Goal: Check status: Check status

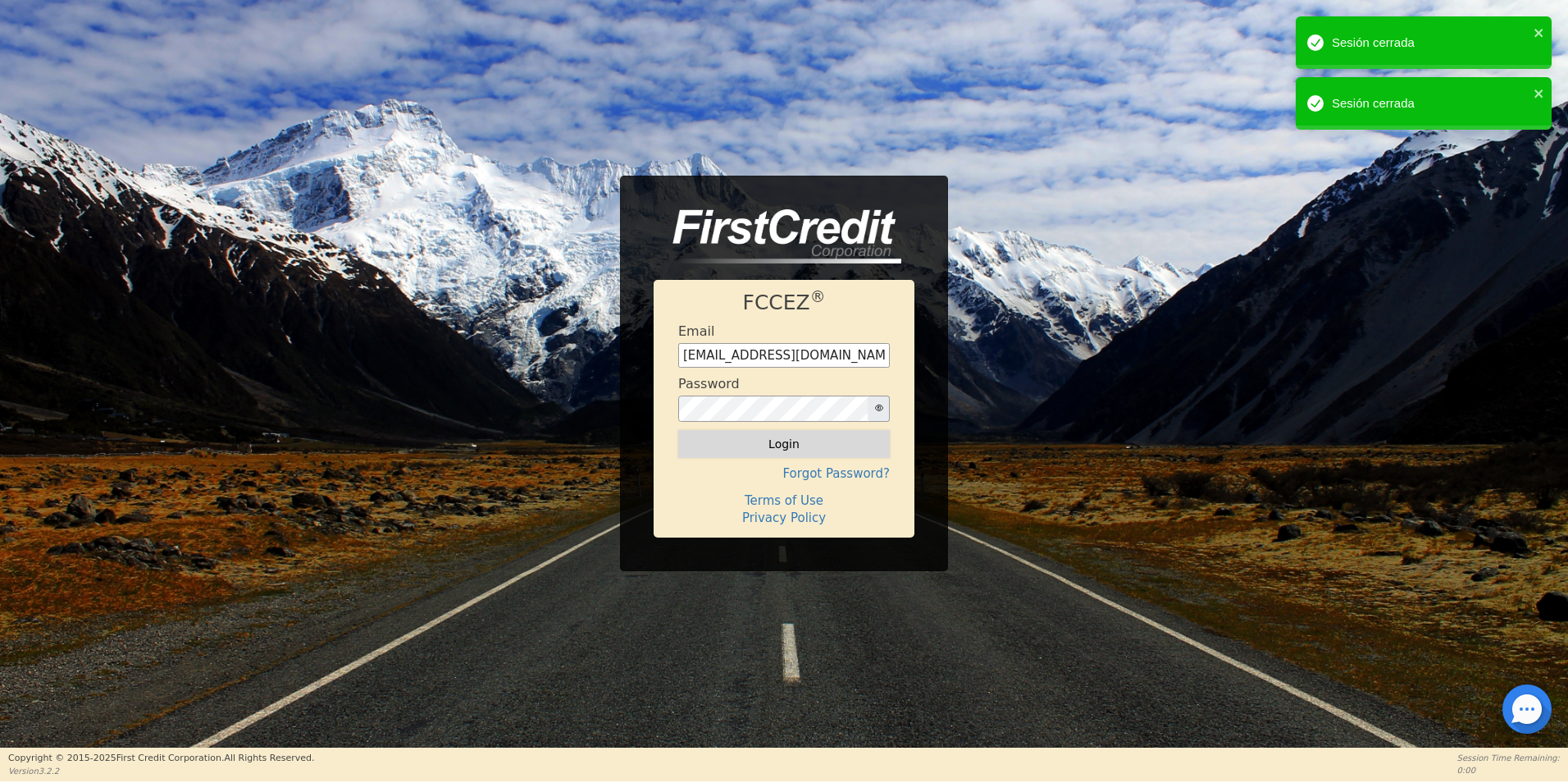
click at [785, 448] on button "Login" at bounding box center [784, 443] width 211 height 28
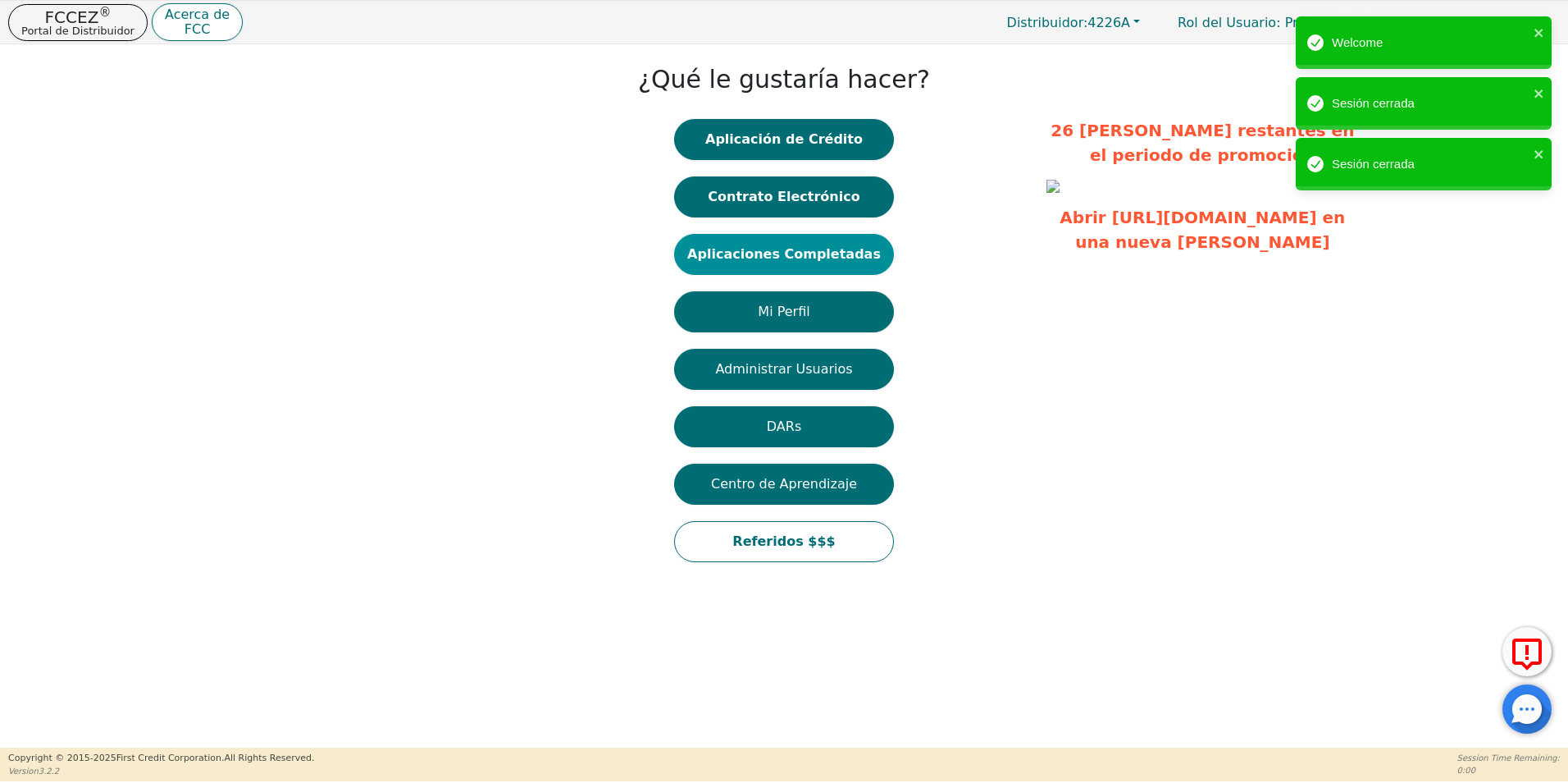
click at [847, 250] on button "Aplicaciones Completadas" at bounding box center [784, 254] width 220 height 41
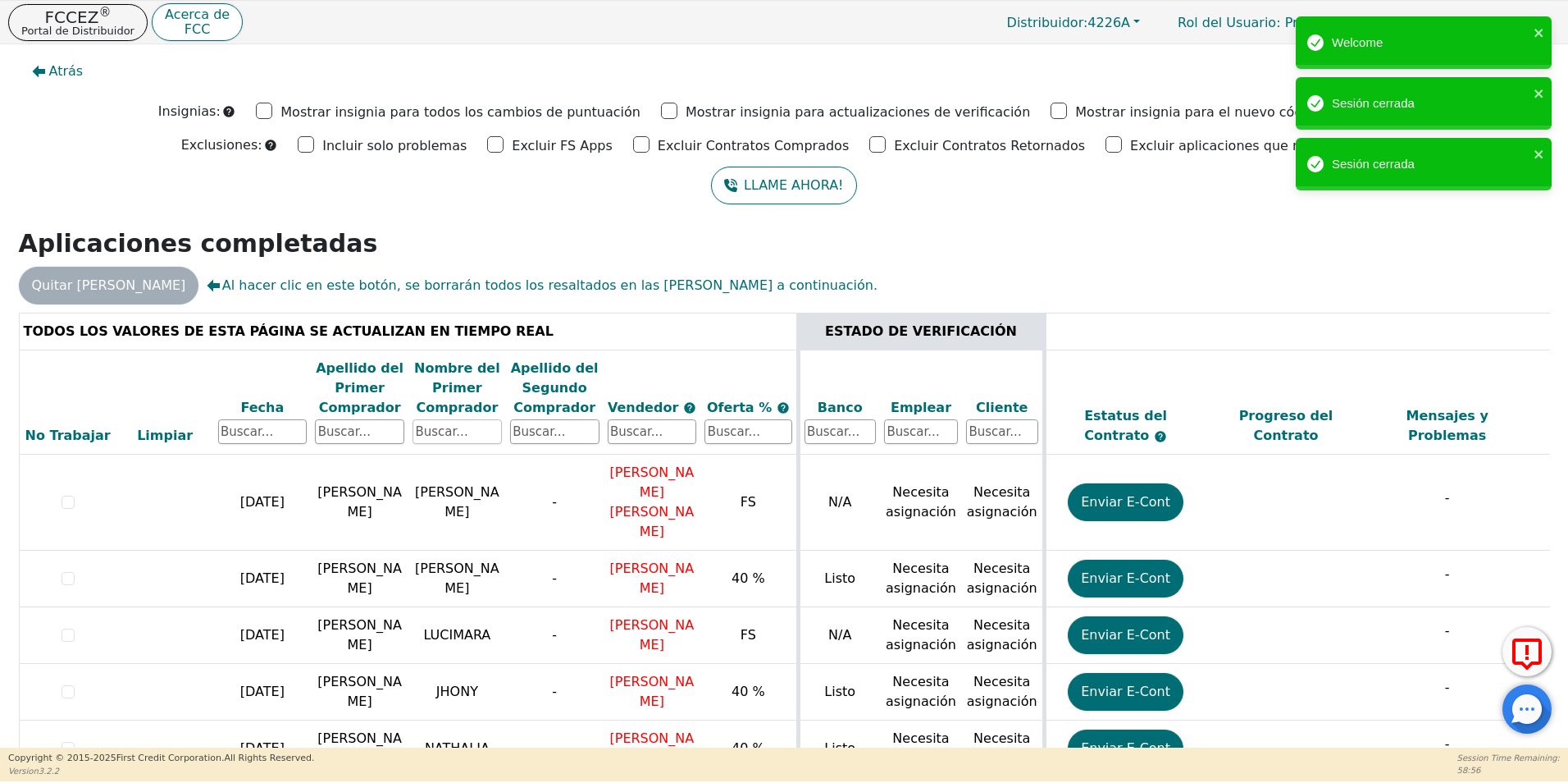
click at [444, 432] on input "text" at bounding box center [458, 431] width 89 height 24
type input "[PERSON_NAME]"
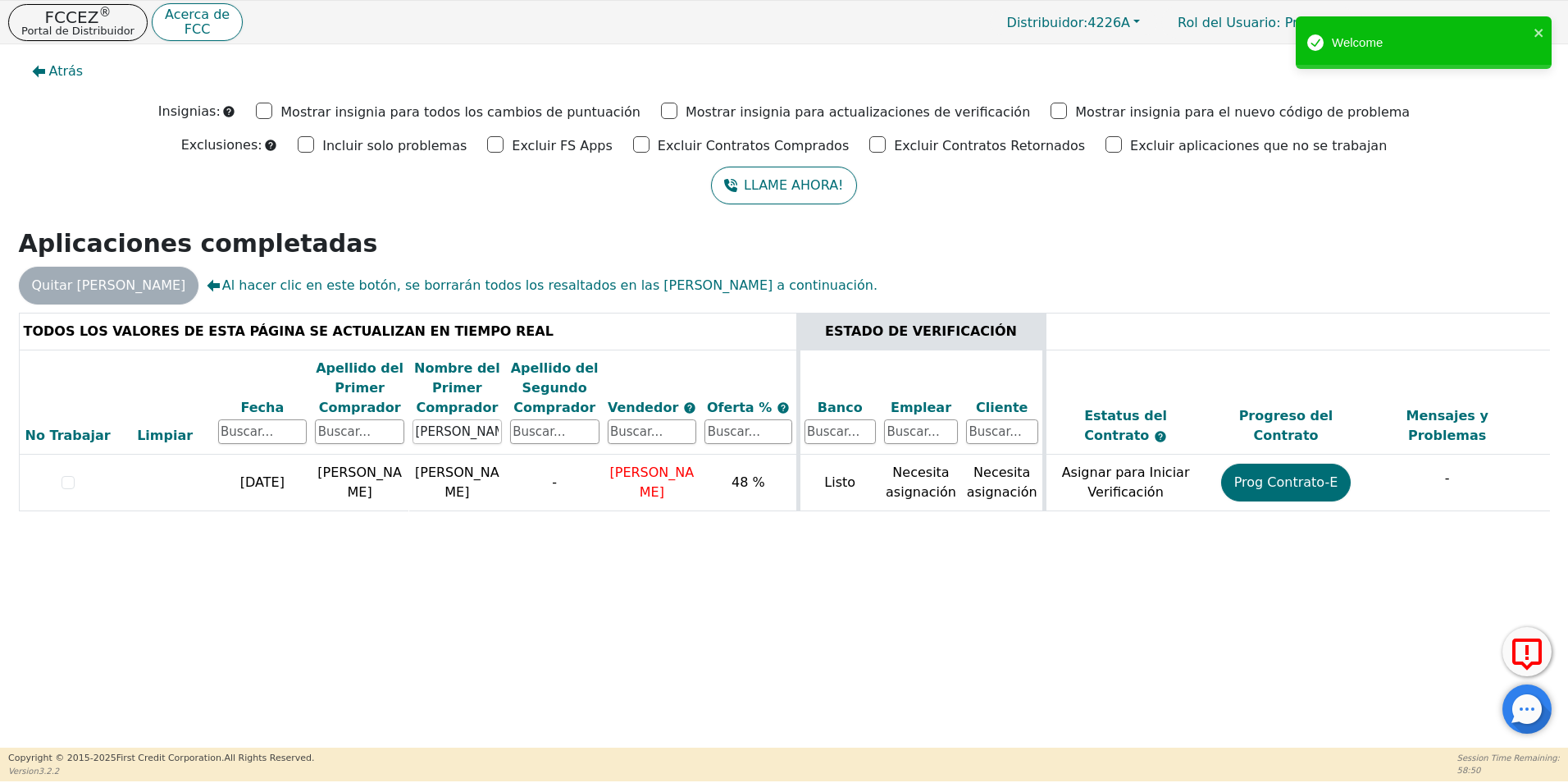
scroll to position [0, 463]
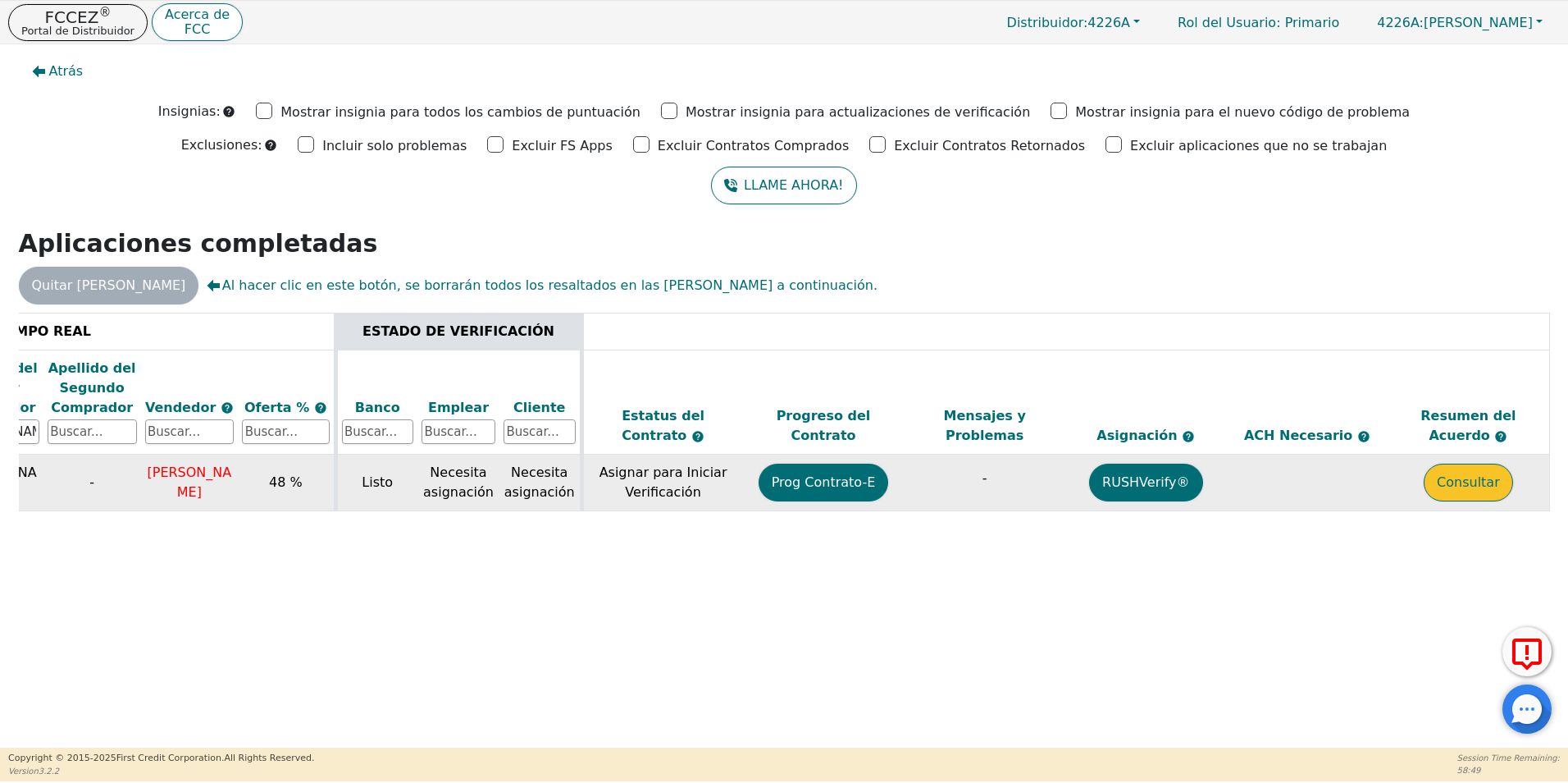
click at [1492, 476] on button "Consultar" at bounding box center [1469, 482] width 89 height 38
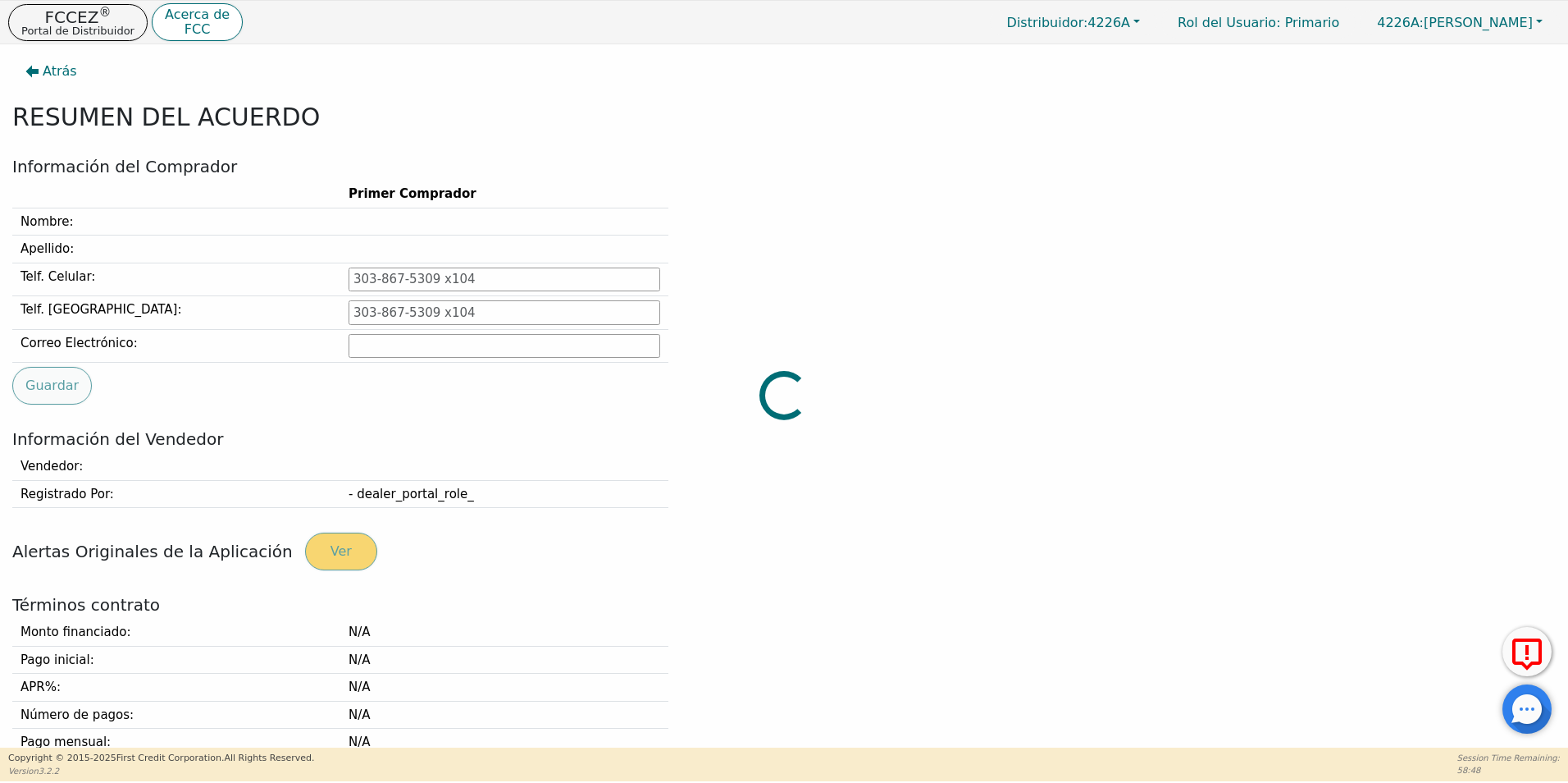
type input "[PHONE_NUMBER]"
type input "[EMAIL_ADDRESS][DOMAIN_NAME]"
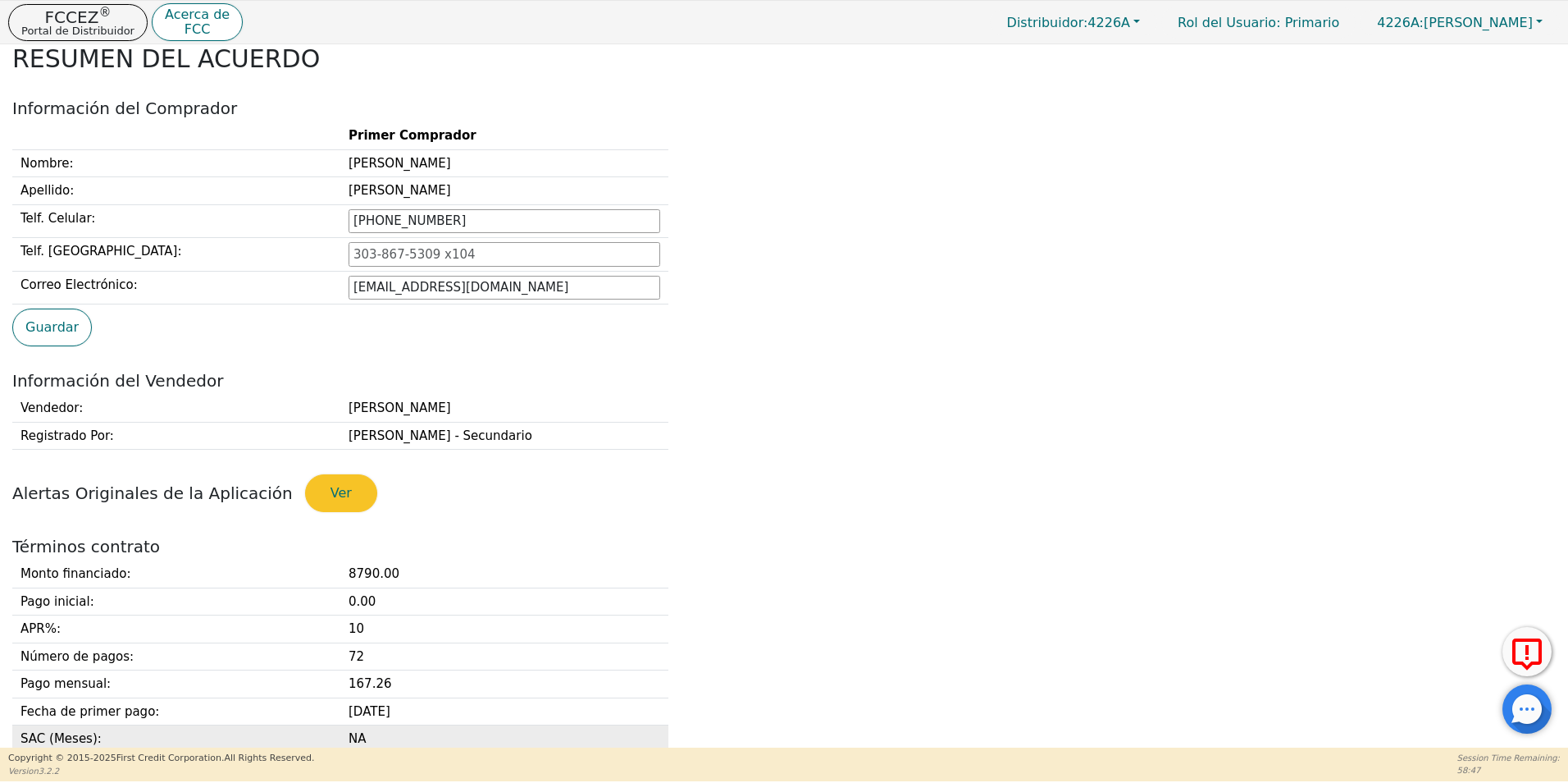
scroll to position [328, 0]
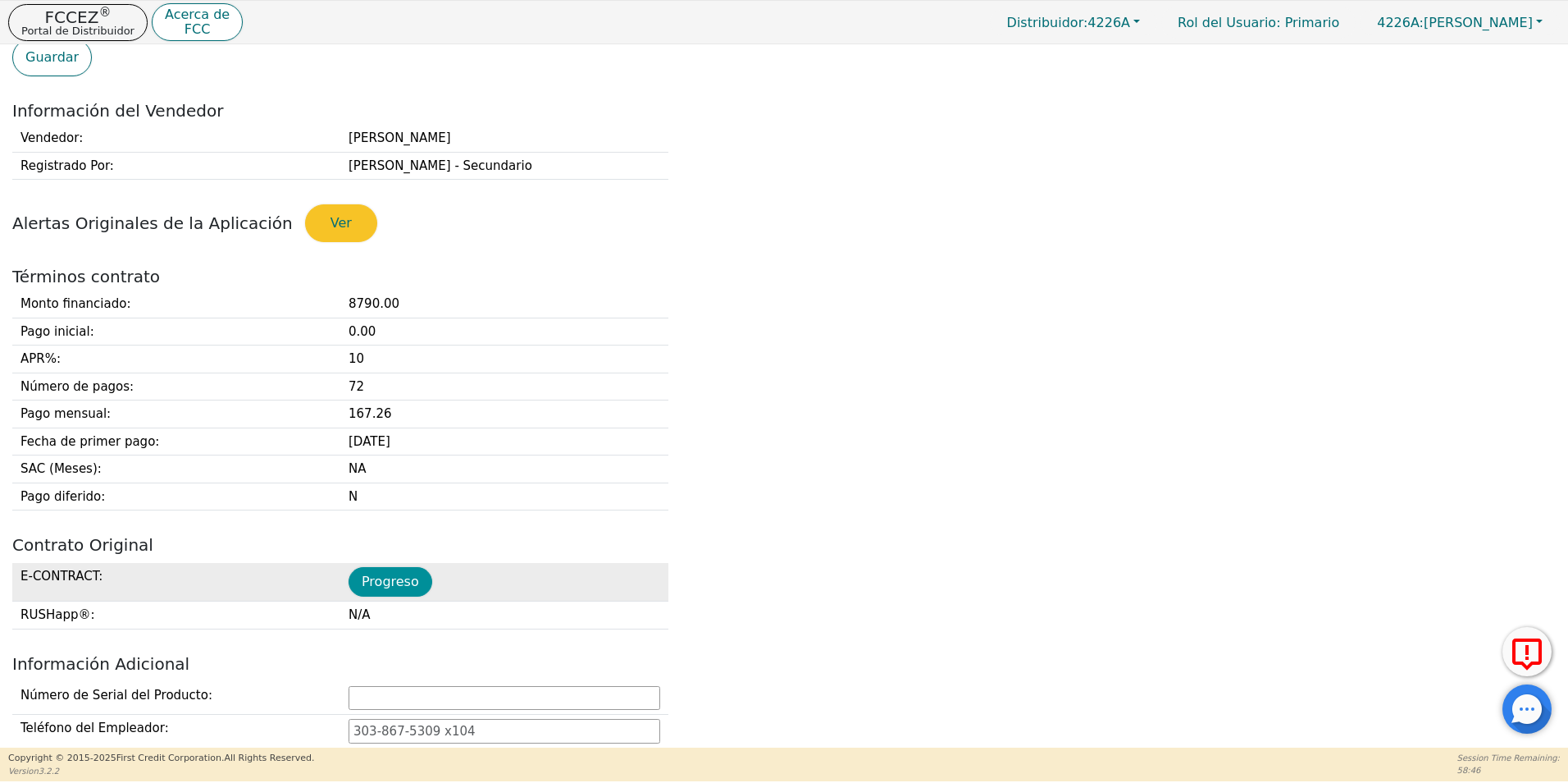
click at [387, 579] on button "Progreso" at bounding box center [390, 582] width 83 height 29
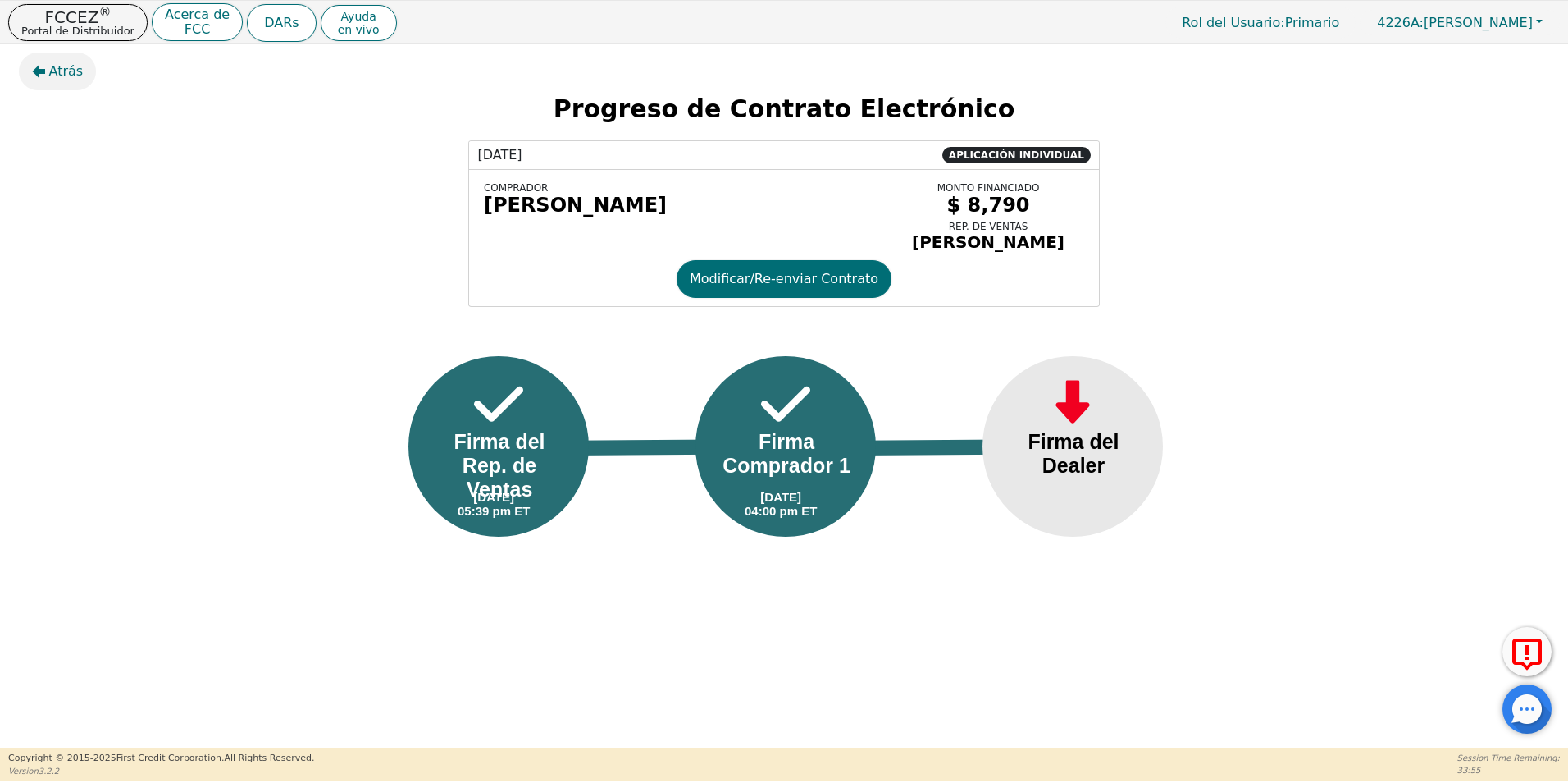
click at [53, 76] on span "Atrás" at bounding box center [66, 71] width 35 height 19
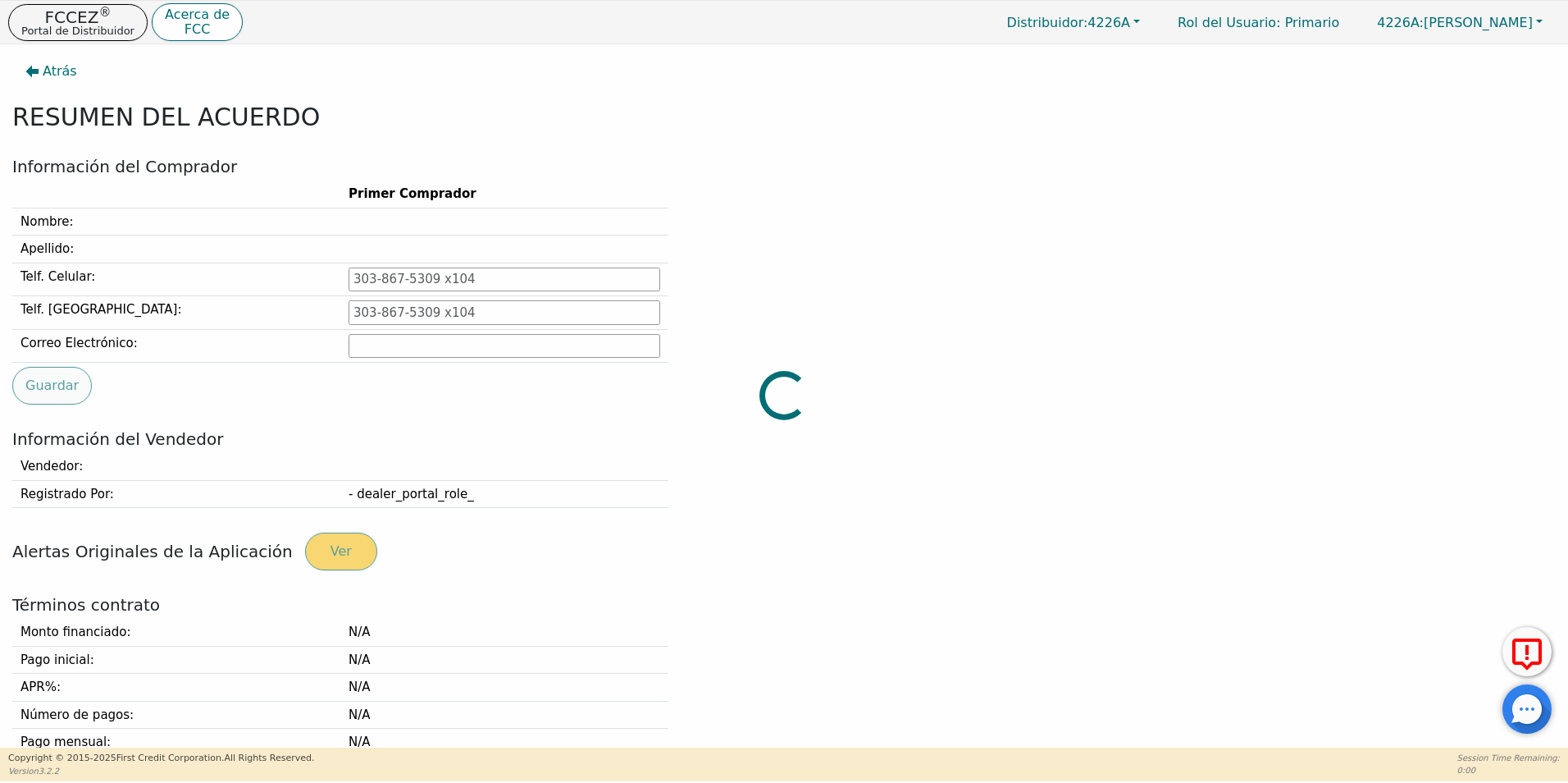
type input "[PHONE_NUMBER]"
type input "[EMAIL_ADDRESS][DOMAIN_NAME]"
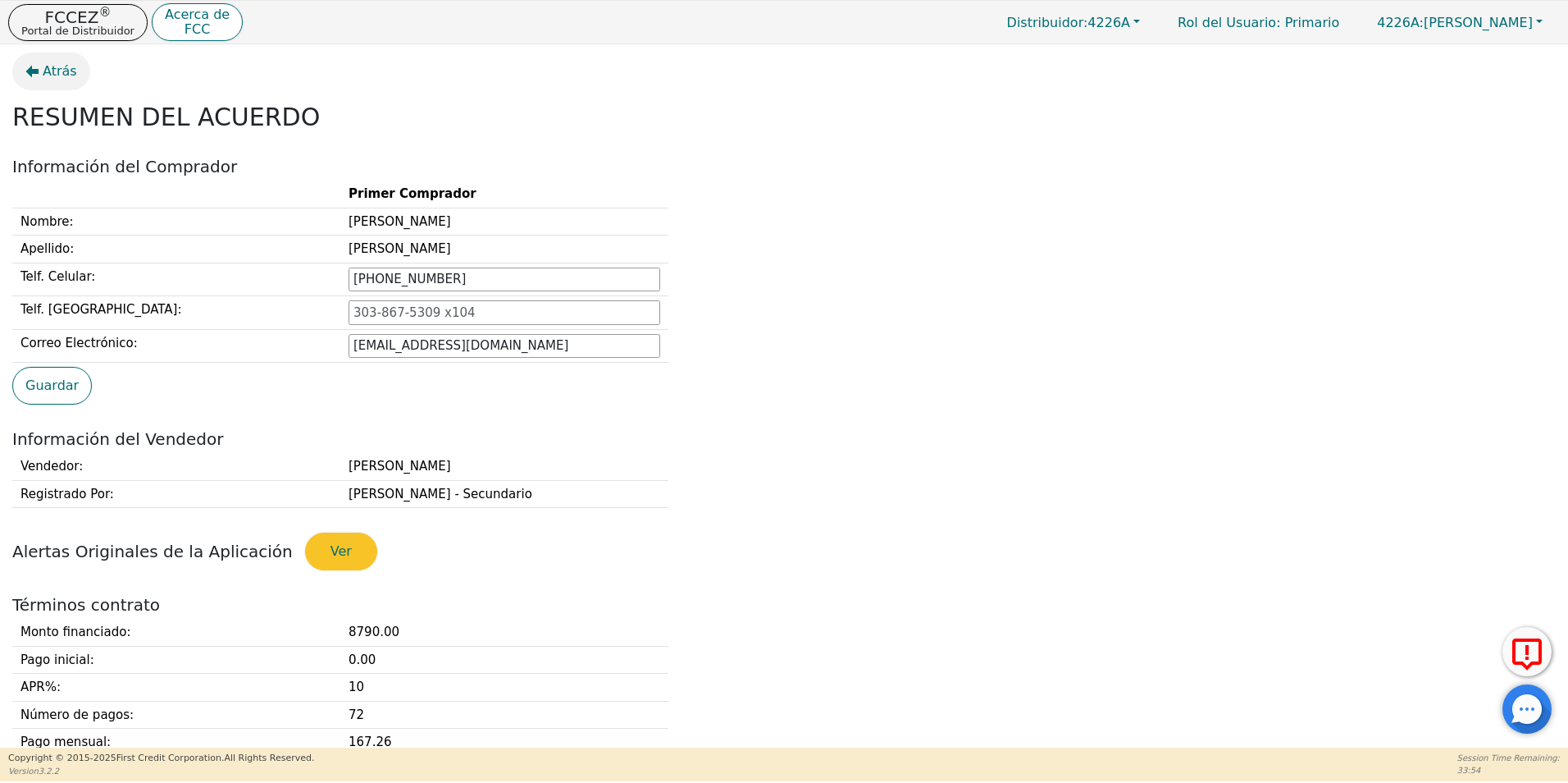
click at [48, 78] on span "Atrás" at bounding box center [60, 71] width 35 height 19
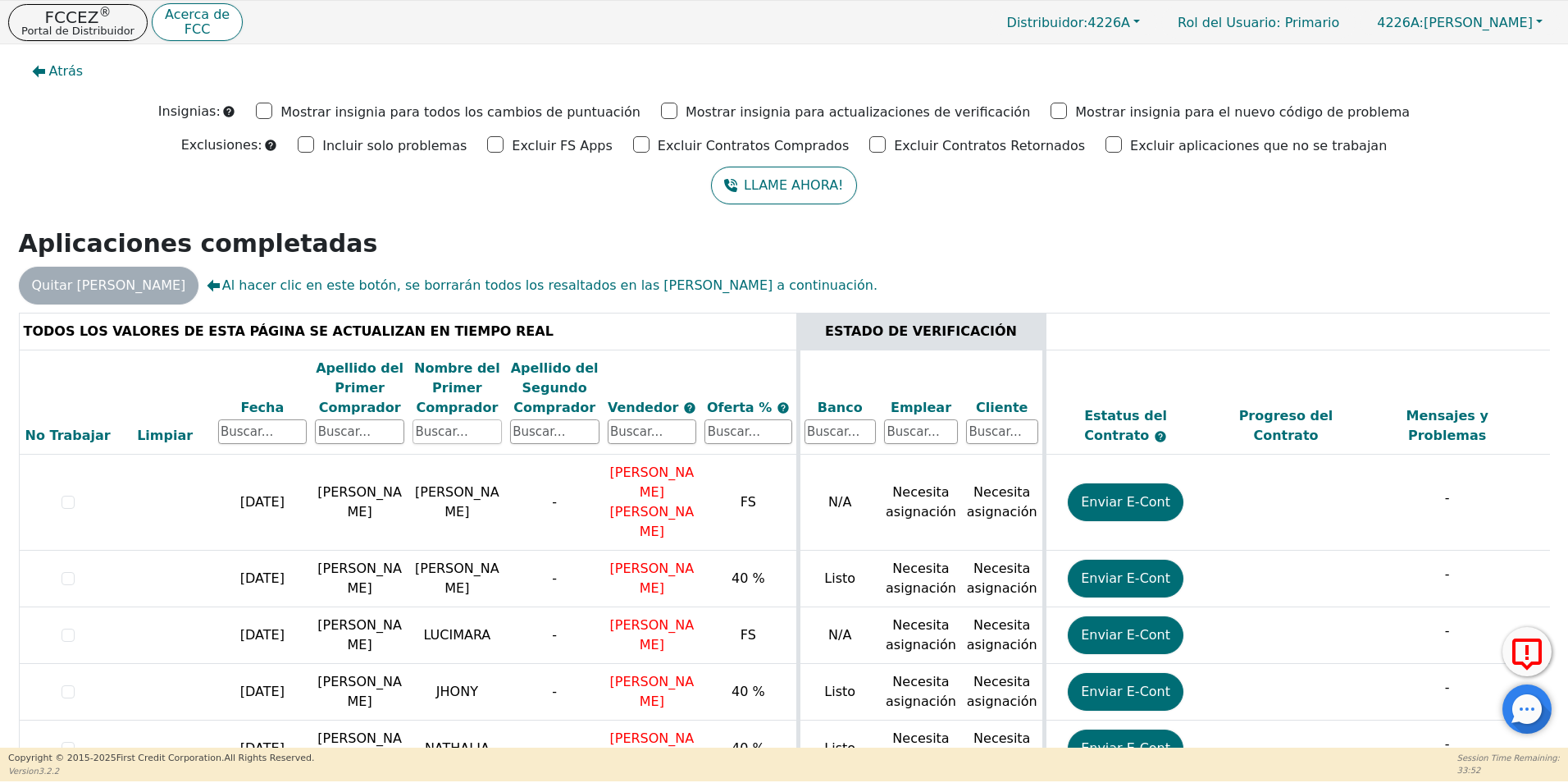
click at [473, 434] on input "text" at bounding box center [458, 431] width 89 height 24
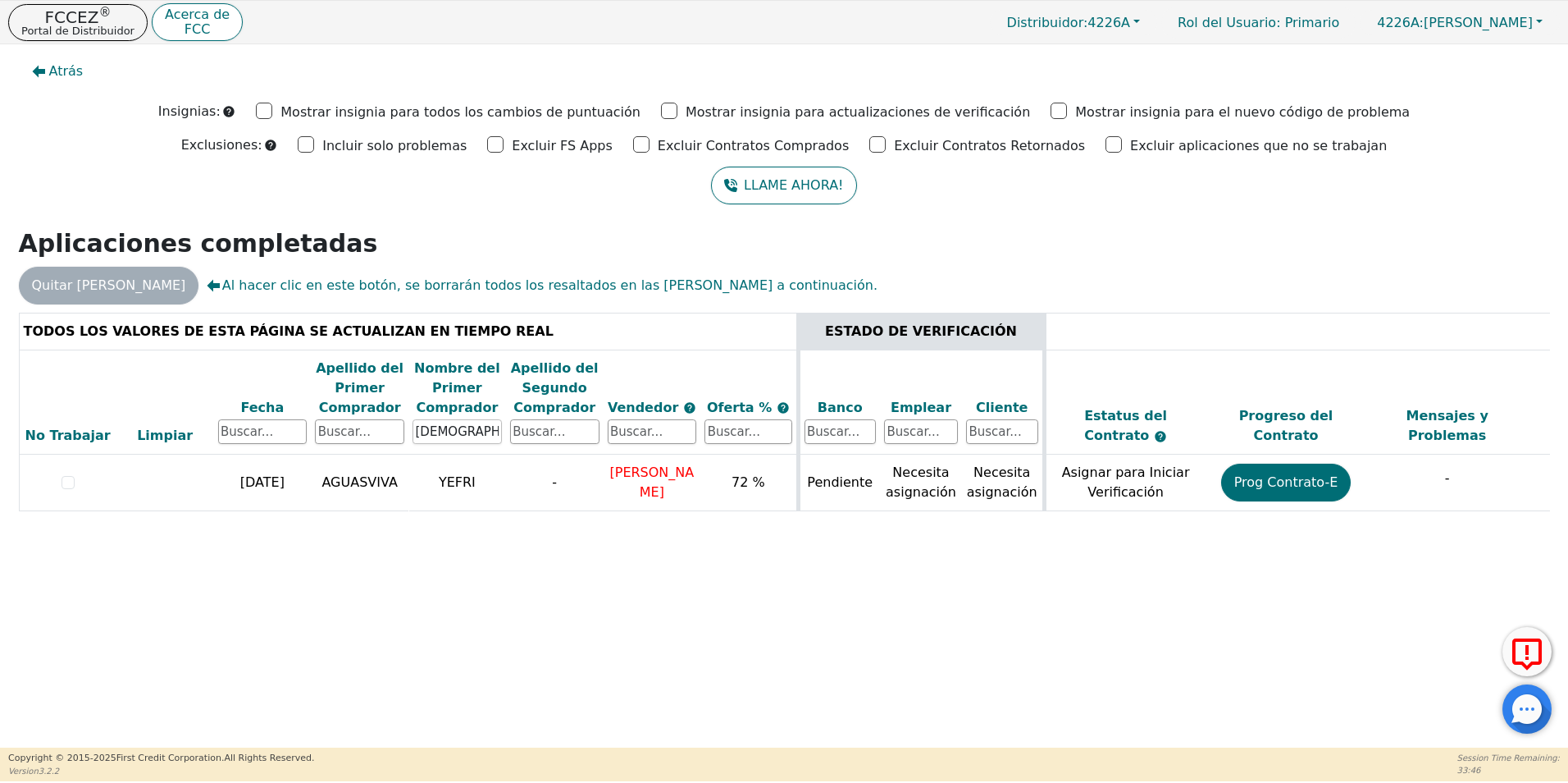
scroll to position [0, 463]
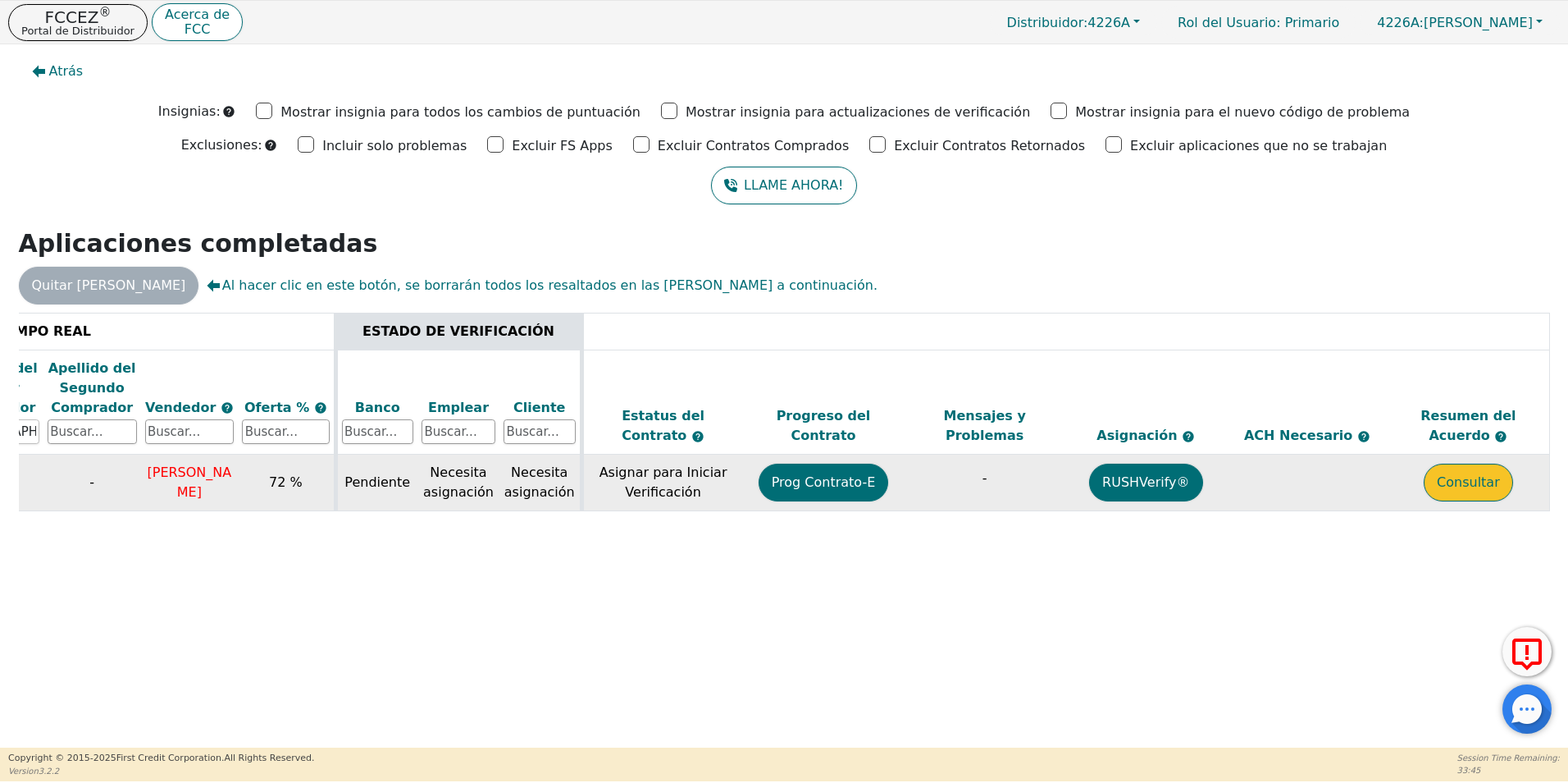
type input "[DEMOGRAPHIC_DATA]"
click at [1483, 486] on button "Consultar" at bounding box center [1469, 482] width 89 height 38
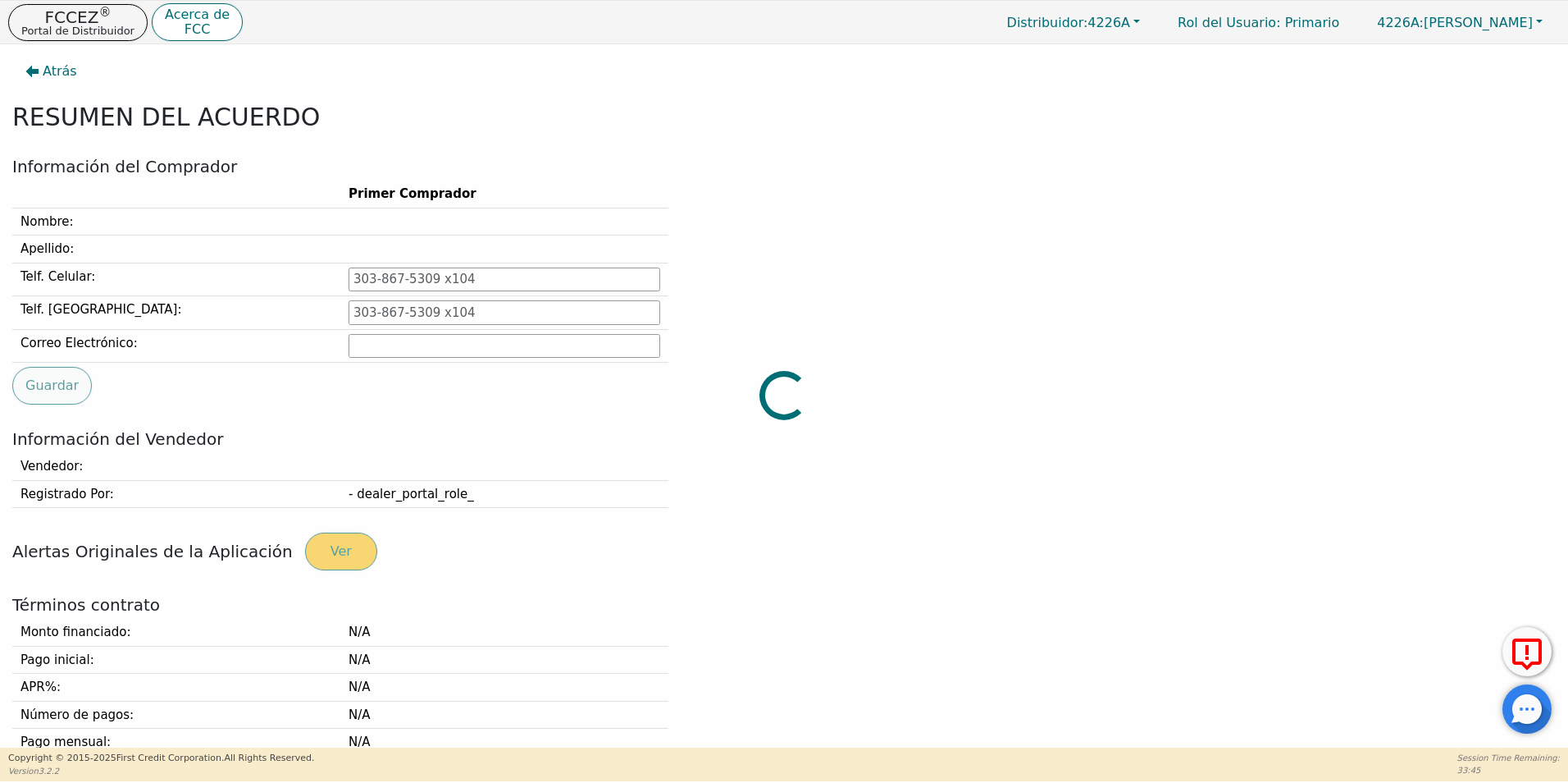
type input "[PHONE_NUMBER]"
type input "[EMAIL_ADDRESS][DOMAIN_NAME]"
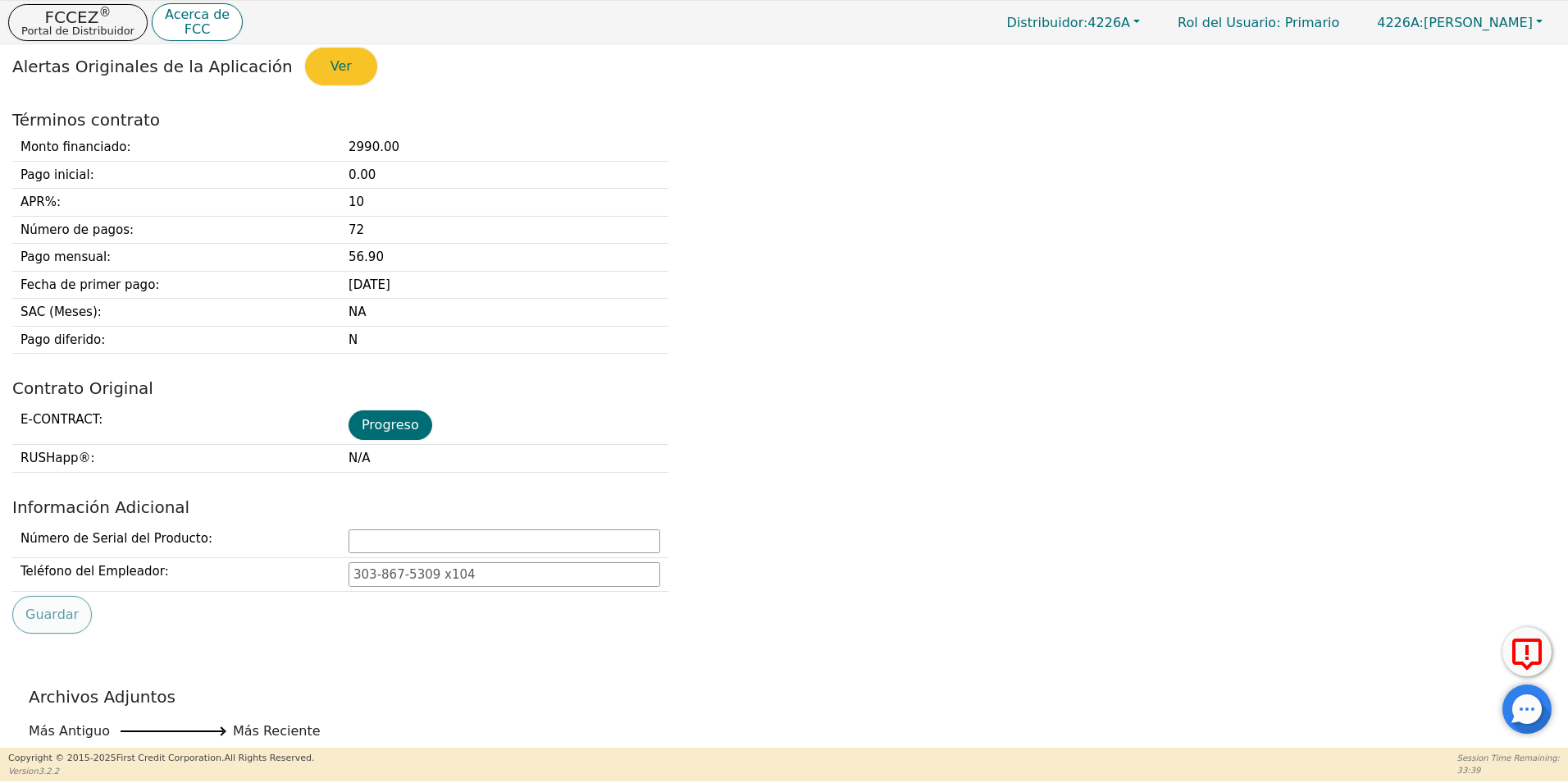
scroll to position [574, 0]
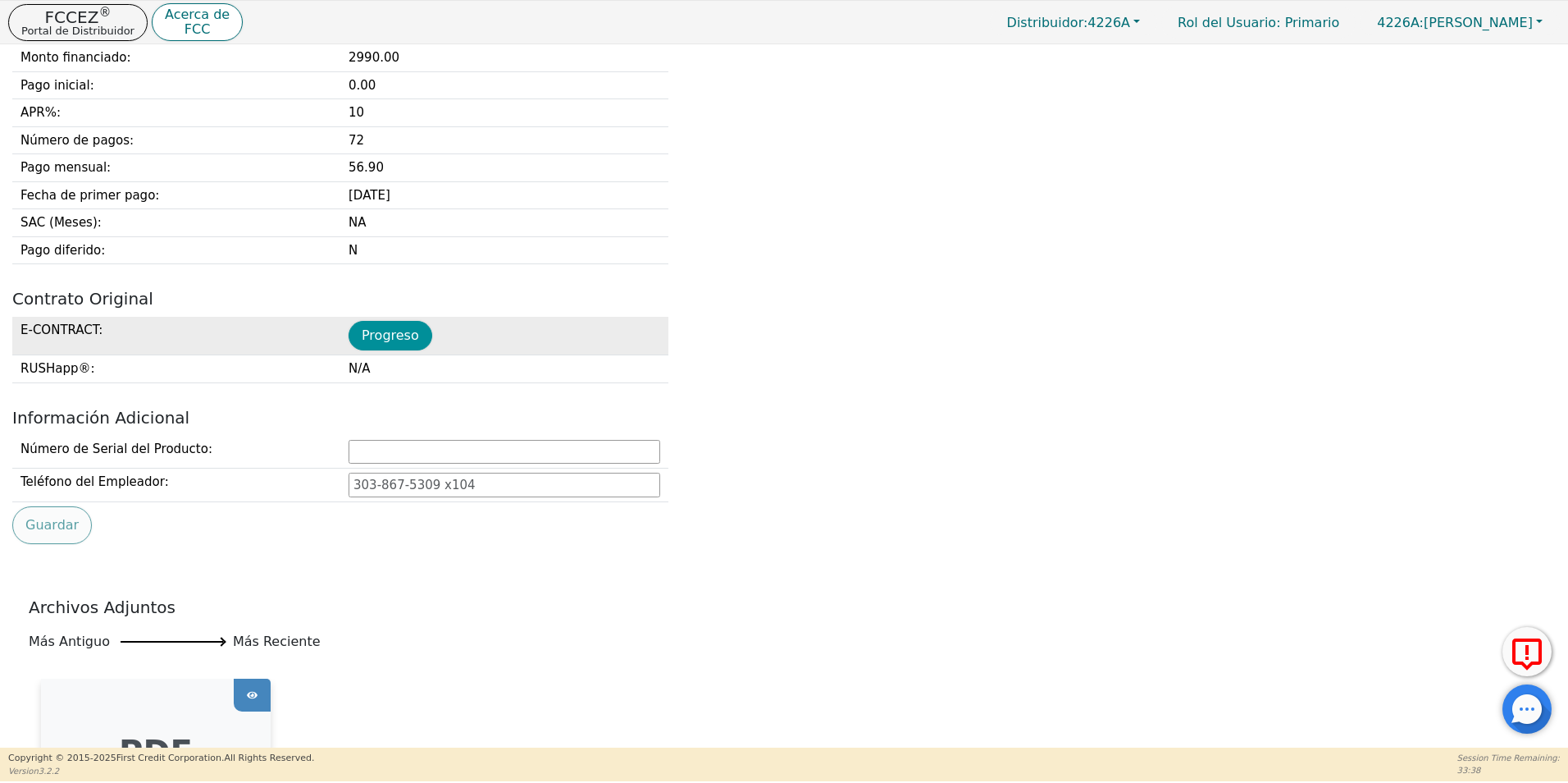
click at [407, 332] on button "Progreso" at bounding box center [390, 335] width 83 height 29
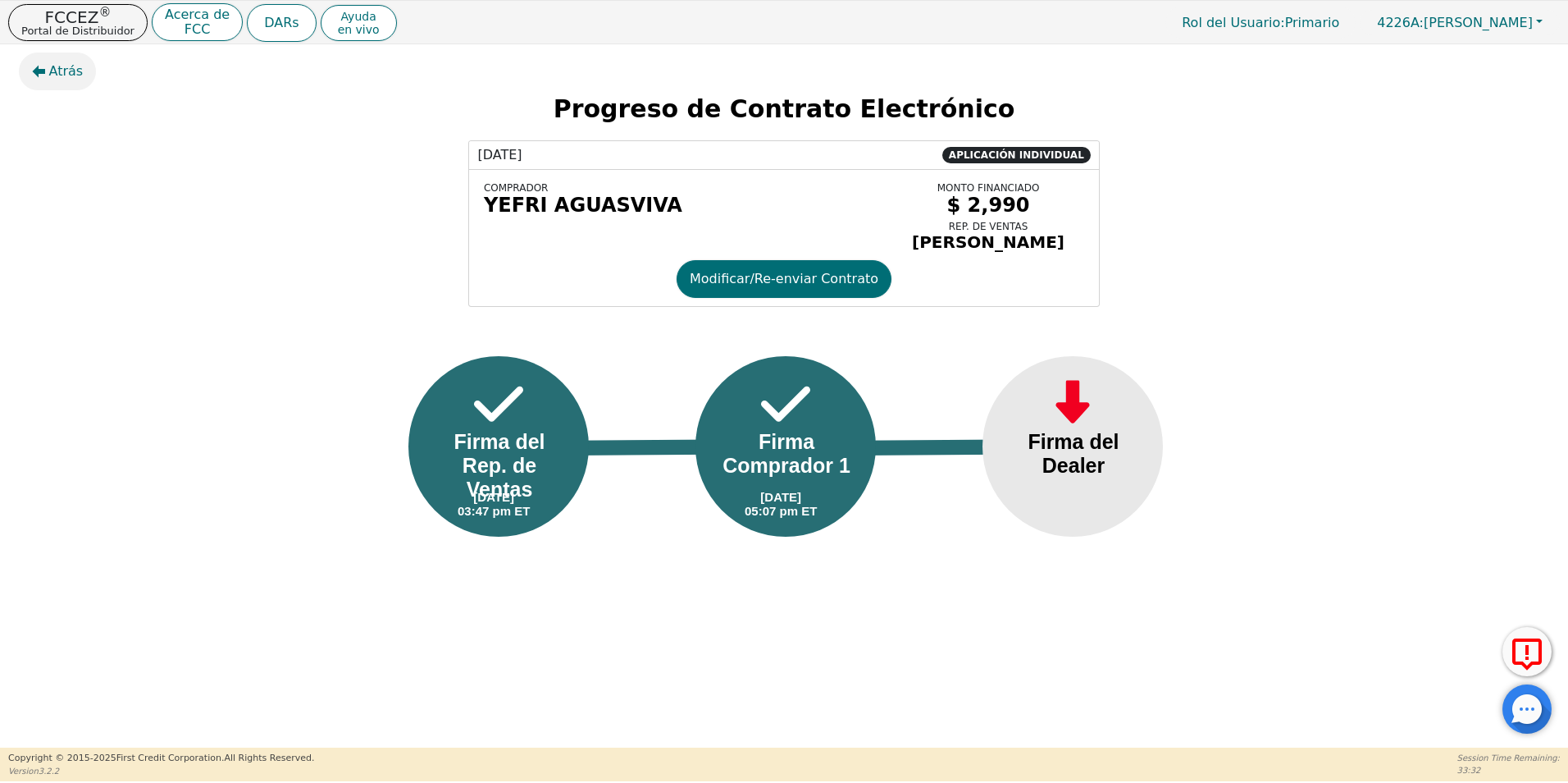
click at [72, 71] on span "Atrás" at bounding box center [66, 71] width 35 height 19
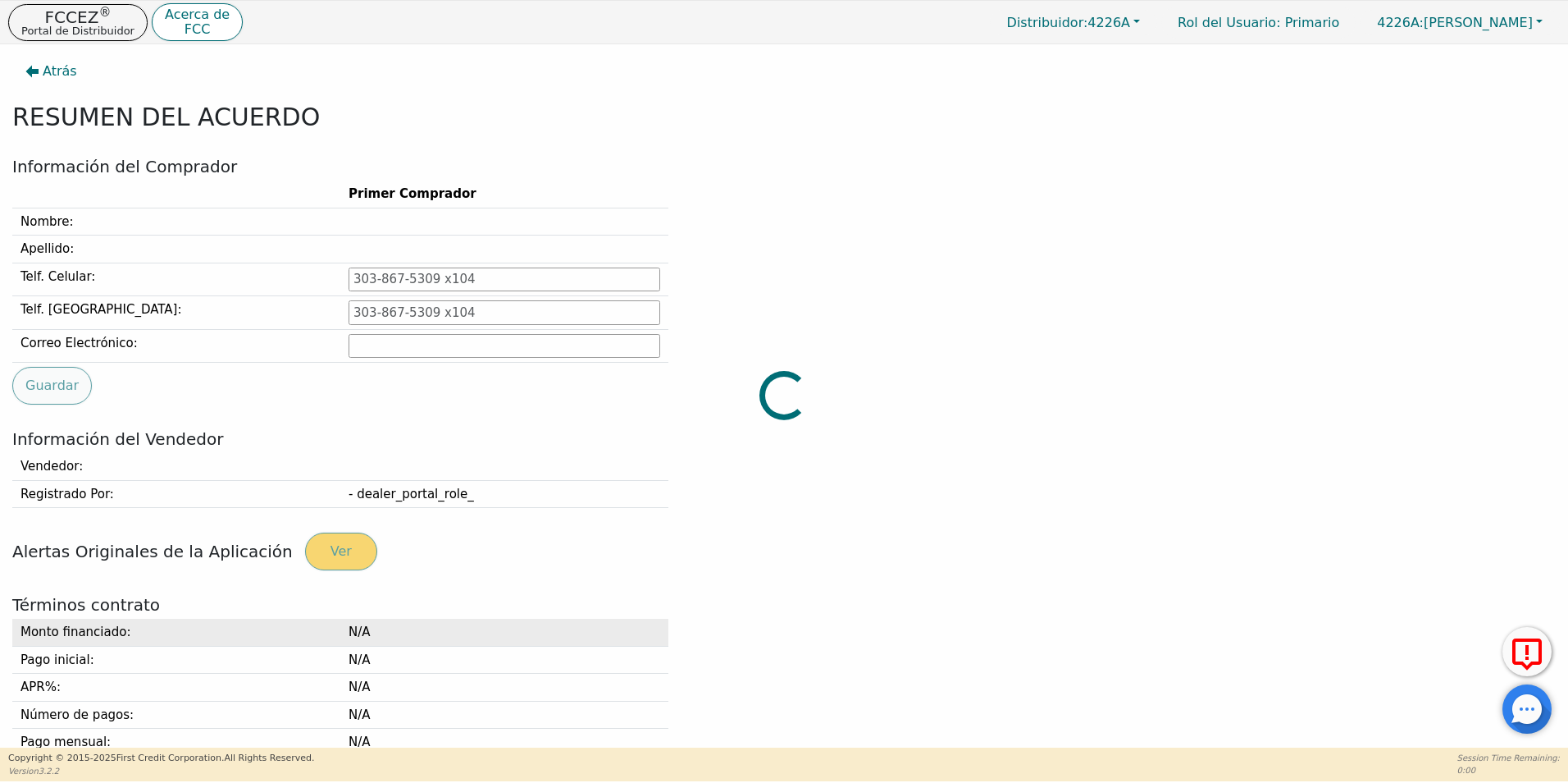
type input "[PHONE_NUMBER]"
type input "[EMAIL_ADDRESS][DOMAIN_NAME]"
